Goal: Find contact information: Find contact information

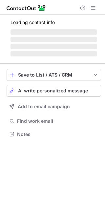
scroll to position [138, 105]
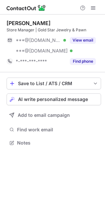
scroll to position [138, 105]
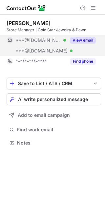
click at [76, 41] on button "View email" at bounding box center [83, 40] width 26 height 7
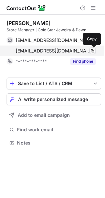
click at [92, 51] on span at bounding box center [92, 50] width 5 height 5
